Goal: Task Accomplishment & Management: Manage account settings

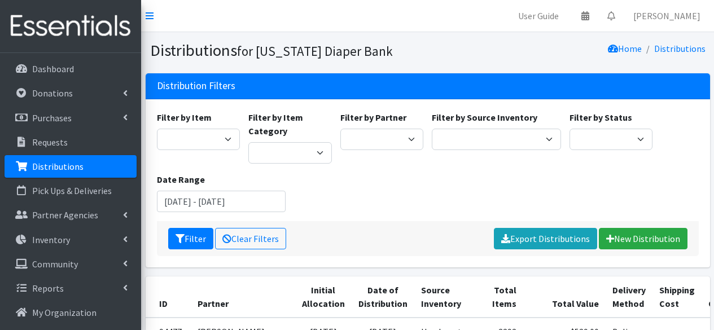
scroll to position [200, 0]
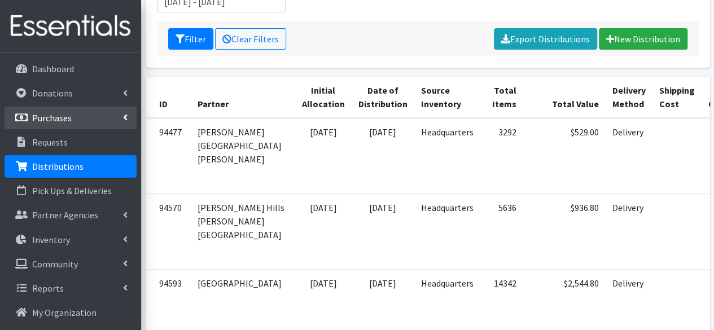
click at [67, 123] on p "Purchases" at bounding box center [52, 117] width 40 height 11
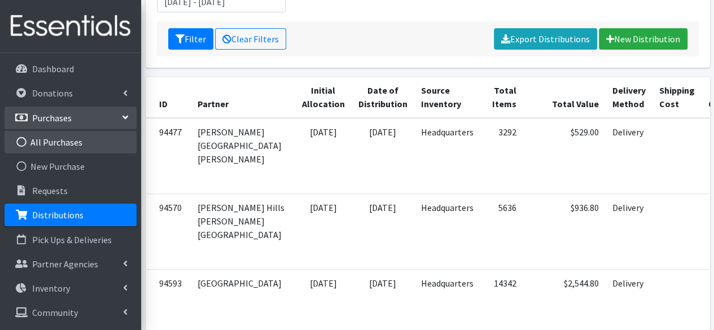
click at [96, 147] on link "All Purchases" at bounding box center [71, 142] width 132 height 23
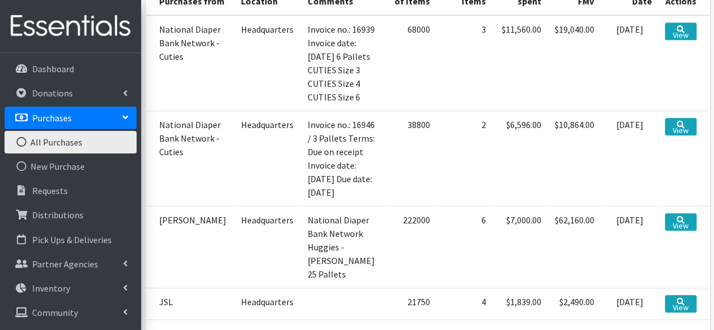
scroll to position [290, 0]
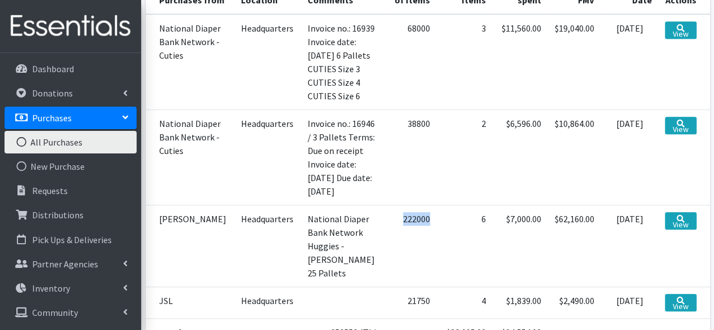
drag, startPoint x: 420, startPoint y: 220, endPoint x: 392, endPoint y: 220, distance: 28.2
click at [392, 220] on td "222000" at bounding box center [412, 246] width 50 height 82
copy td "222000"
click at [677, 225] on link "View" at bounding box center [680, 221] width 31 height 18
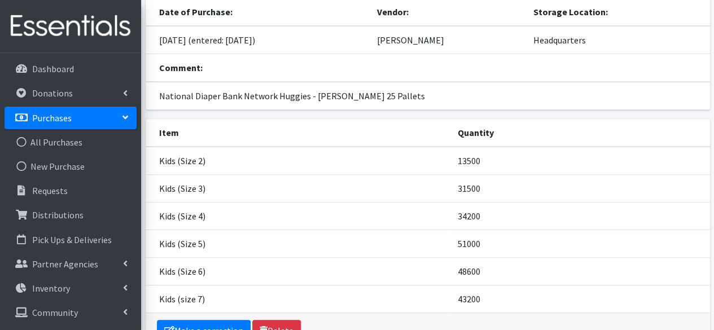
scroll to position [80, 0]
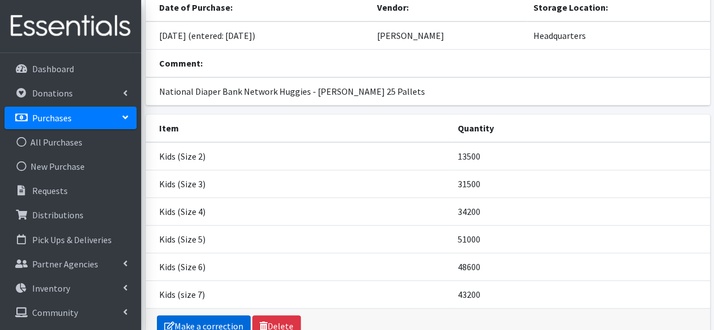
click at [215, 327] on link "Make a correction" at bounding box center [204, 326] width 94 height 21
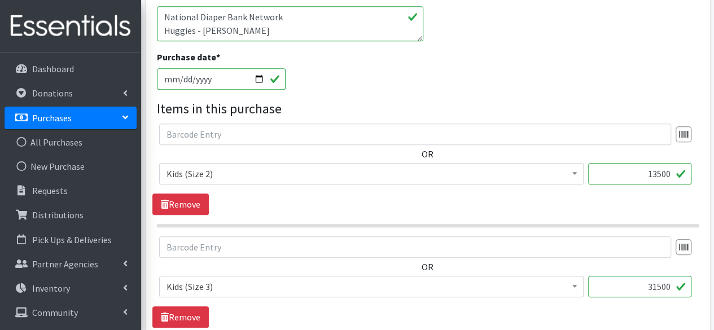
scroll to position [437, 0]
click at [260, 78] on input "2025-07-18" at bounding box center [221, 78] width 129 height 21
type input "[DATE]"
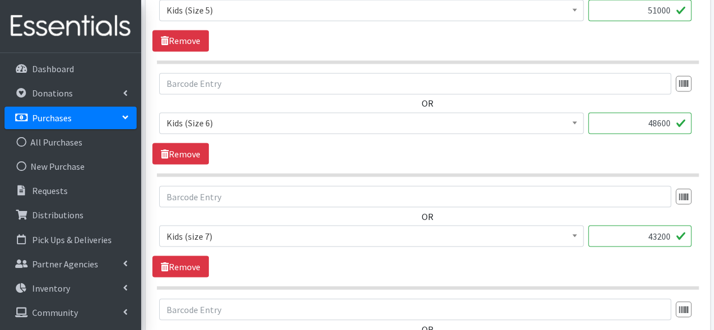
scroll to position [1152, 0]
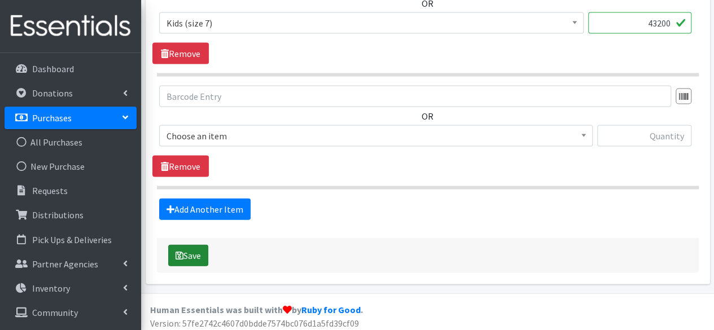
click at [195, 254] on button "Save" at bounding box center [188, 255] width 40 height 21
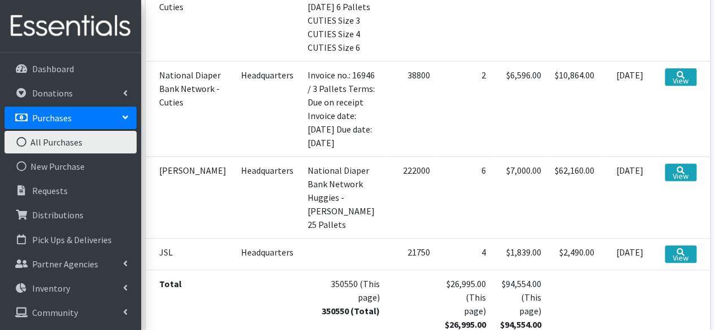
scroll to position [366, 0]
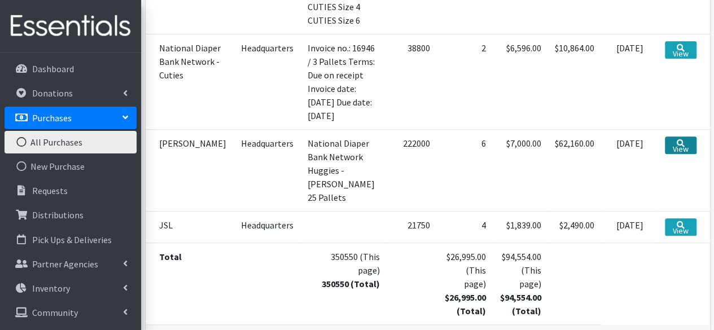
click at [668, 142] on link "View" at bounding box center [680, 146] width 31 height 18
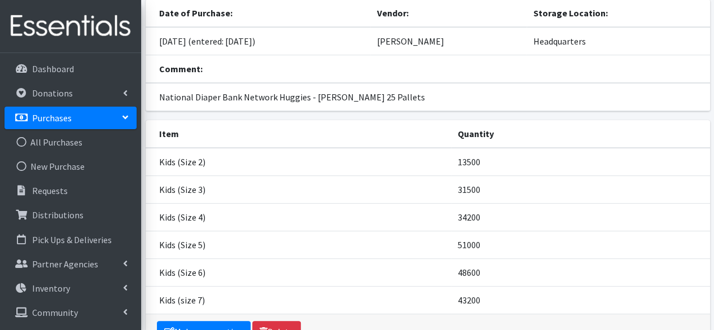
scroll to position [73, 0]
